Goal: Task Accomplishment & Management: Use online tool/utility

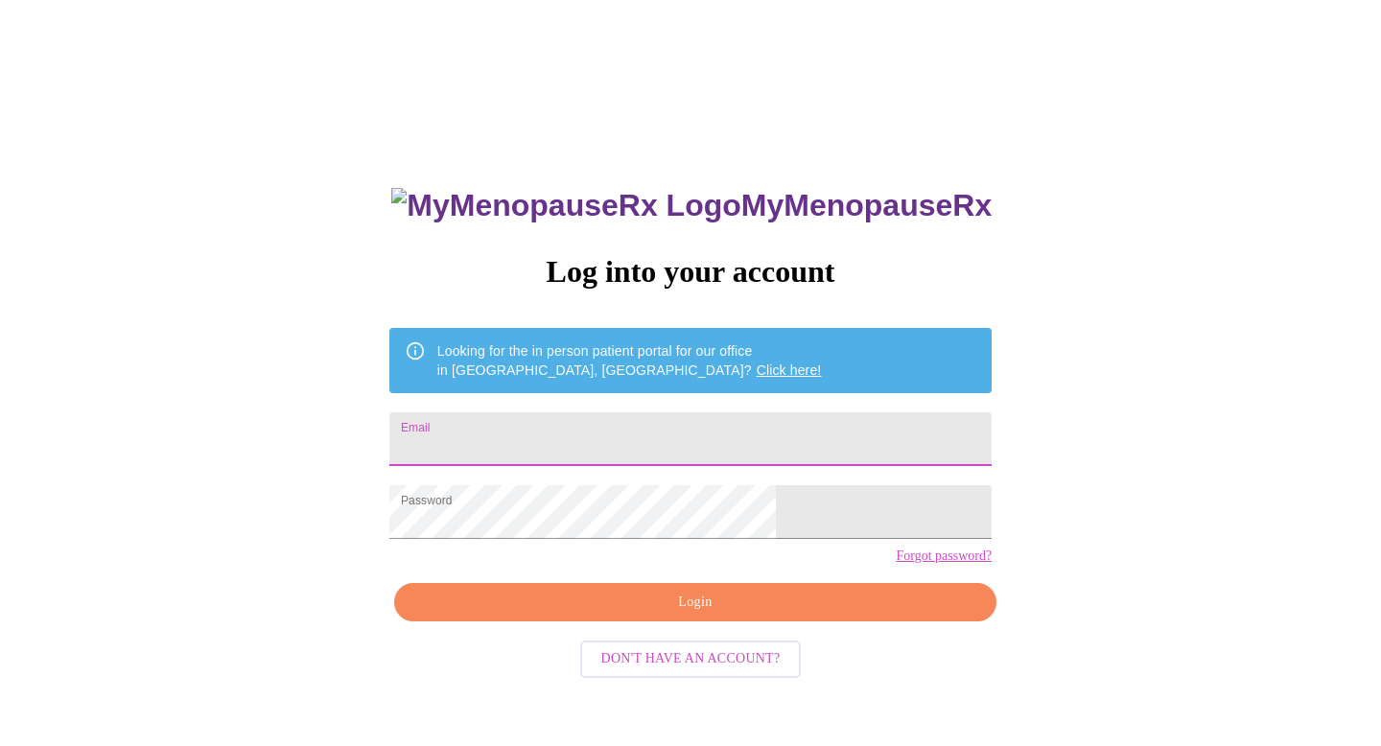
click at [621, 427] on input "Email" at bounding box center [690, 439] width 602 height 54
type input "[EMAIL_ADDRESS][DOMAIN_NAME]"
click at [645, 653] on div "MyMenopauseRx Log into your account Looking for the in person patient portal fo…" at bounding box center [690, 530] width 640 height 746
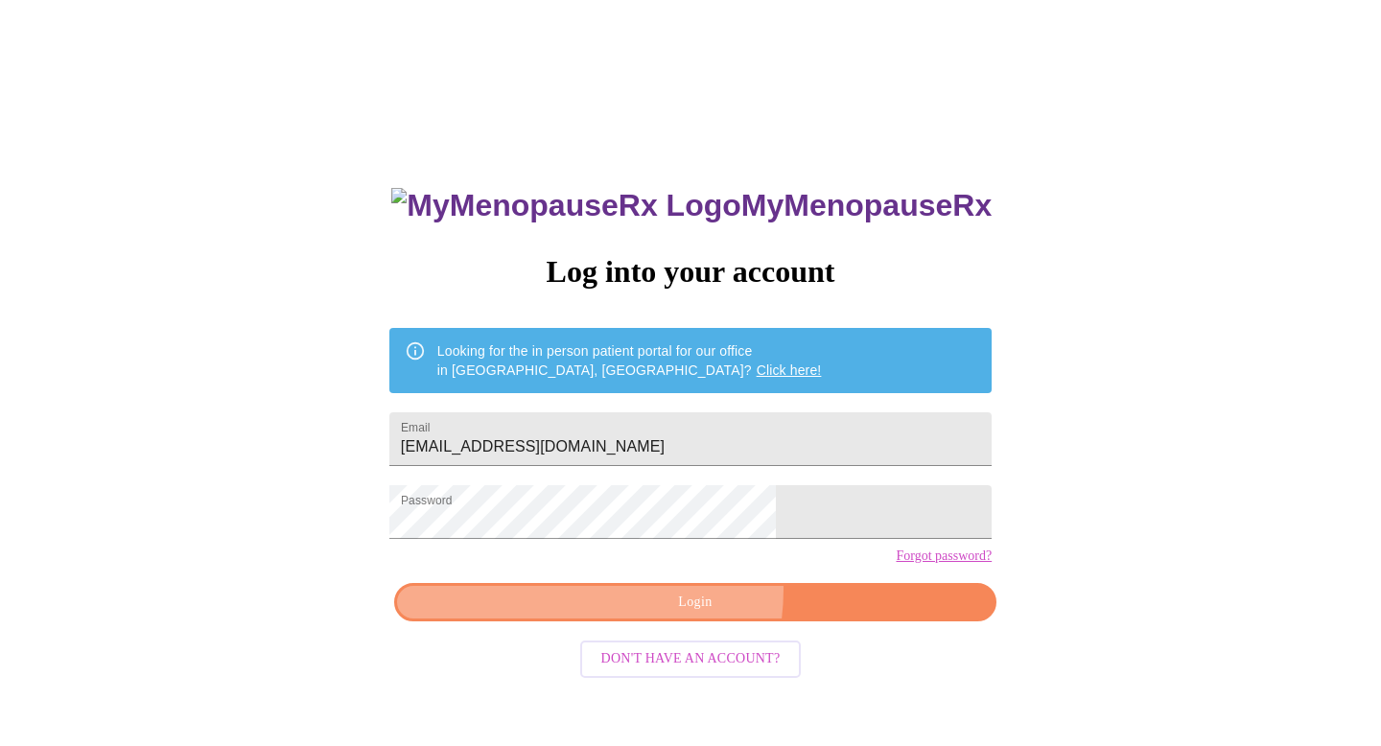
click at [641, 622] on button "Login" at bounding box center [695, 602] width 602 height 39
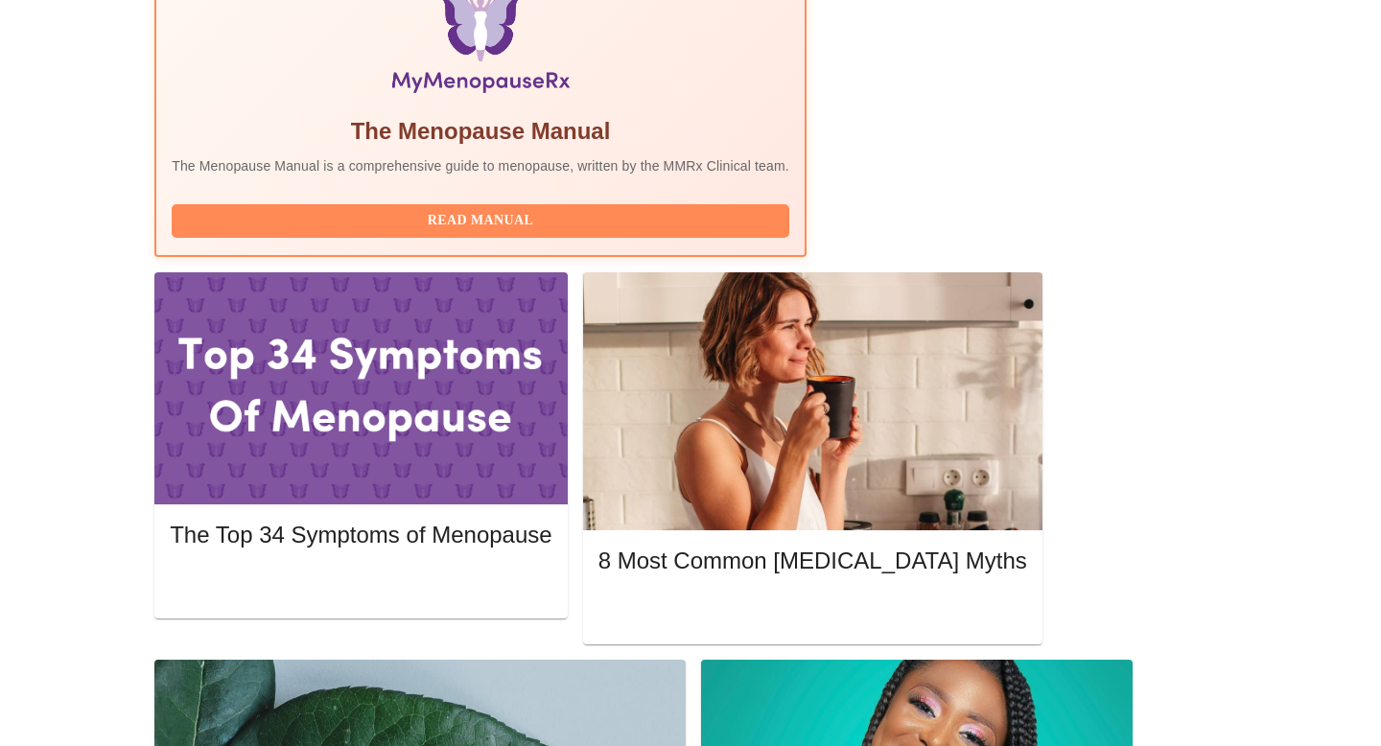
scroll to position [680, 0]
